Goal: Use online tool/utility: Utilize a website feature to perform a specific function

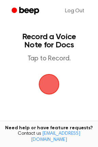
click at [50, 84] on span "button" at bounding box center [48, 84] width 25 height 25
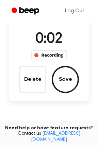
scroll to position [57, 0]
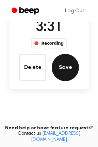
click at [70, 62] on button "Save" at bounding box center [65, 67] width 27 height 27
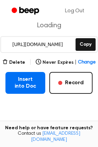
scroll to position [93, 0]
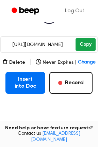
click at [83, 45] on button "Copy" at bounding box center [86, 44] width 20 height 13
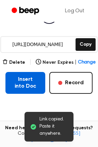
click at [28, 82] on button "Insert into Doc" at bounding box center [25, 83] width 40 height 22
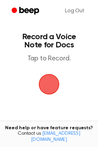
click at [48, 90] on span "button" at bounding box center [49, 84] width 19 height 19
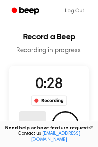
click at [29, 120] on button "Delete" at bounding box center [32, 124] width 27 height 27
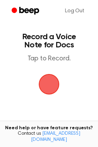
click at [45, 83] on span "button" at bounding box center [49, 84] width 19 height 19
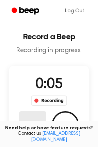
click at [42, 120] on button "Delete" at bounding box center [32, 124] width 27 height 27
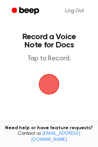
click at [45, 89] on span "button" at bounding box center [49, 84] width 19 height 19
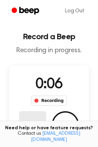
click at [34, 117] on button "Delete" at bounding box center [32, 124] width 27 height 27
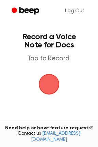
click at [47, 86] on span "button" at bounding box center [49, 84] width 19 height 19
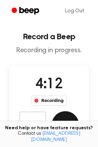
click at [66, 120] on button "Save" at bounding box center [65, 124] width 27 height 27
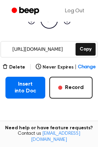
scroll to position [89, 0]
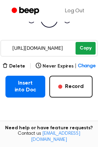
click at [83, 49] on button "Copy" at bounding box center [86, 48] width 20 height 13
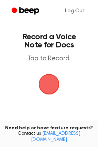
click at [56, 85] on span "button" at bounding box center [49, 84] width 19 height 19
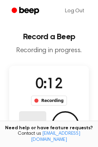
click at [26, 123] on button "Delete" at bounding box center [32, 124] width 27 height 27
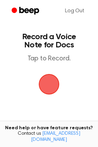
click at [49, 84] on span "button" at bounding box center [49, 84] width 21 height 21
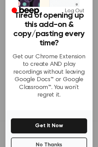
scroll to position [92, 0]
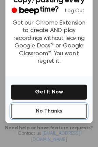
click at [57, 109] on button "No Thanks" at bounding box center [49, 111] width 76 height 15
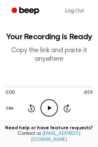
click at [51, 105] on icon "Play Audio" at bounding box center [49, 107] width 17 height 17
click at [89, 87] on div at bounding box center [48, 87] width 87 height 1
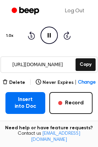
scroll to position [73, 0]
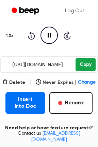
click at [87, 70] on button "Copy" at bounding box center [86, 64] width 20 height 13
click at [83, 67] on button "Copy" at bounding box center [86, 64] width 20 height 13
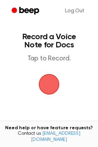
click at [55, 88] on span "button" at bounding box center [49, 84] width 19 height 19
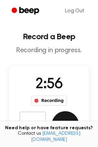
click at [65, 118] on button "Save" at bounding box center [65, 124] width 27 height 27
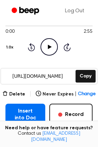
scroll to position [62, 0]
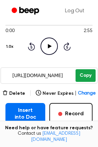
click at [87, 73] on button "Copy" at bounding box center [86, 75] width 20 height 13
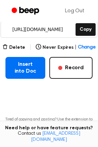
scroll to position [108, 0]
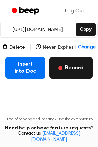
click at [74, 73] on button "Record" at bounding box center [70, 68] width 43 height 22
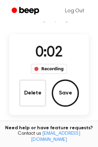
scroll to position [31, 0]
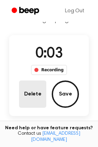
click at [36, 92] on button "Delete" at bounding box center [32, 93] width 27 height 27
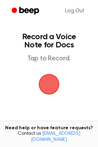
scroll to position [0, 0]
click at [46, 92] on span "button" at bounding box center [49, 84] width 21 height 21
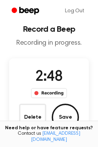
scroll to position [7, 0]
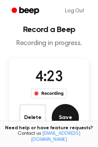
click at [66, 117] on button "Save" at bounding box center [65, 117] width 27 height 27
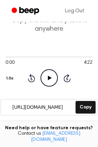
scroll to position [31, 0]
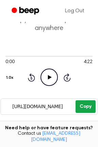
click at [84, 109] on button "Copy" at bounding box center [86, 106] width 20 height 13
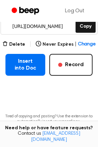
scroll to position [110, 0]
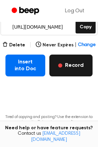
click at [73, 73] on button "Record" at bounding box center [70, 66] width 43 height 22
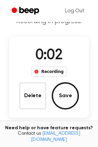
scroll to position [34, 0]
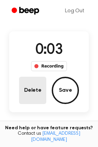
click at [31, 94] on button "Delete" at bounding box center [32, 90] width 27 height 27
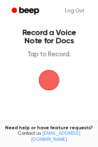
click at [46, 76] on span "button" at bounding box center [49, 80] width 22 height 22
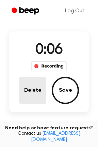
click at [33, 84] on button "Delete" at bounding box center [32, 90] width 27 height 27
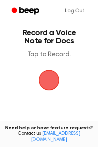
click at [45, 81] on span "button" at bounding box center [49, 80] width 25 height 25
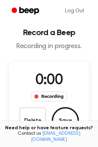
scroll to position [34, 0]
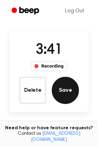
click at [64, 86] on button "Save" at bounding box center [65, 90] width 27 height 27
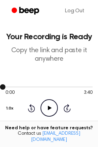
scroll to position [103, 0]
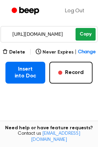
click at [84, 31] on button "Copy" at bounding box center [86, 34] width 20 height 13
